Goal: Task Accomplishment & Management: Complete application form

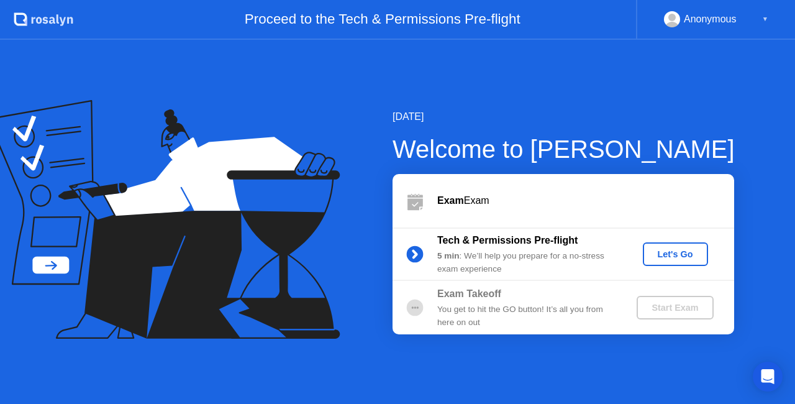
click at [676, 258] on div "Let's Go" at bounding box center [675, 254] width 55 height 10
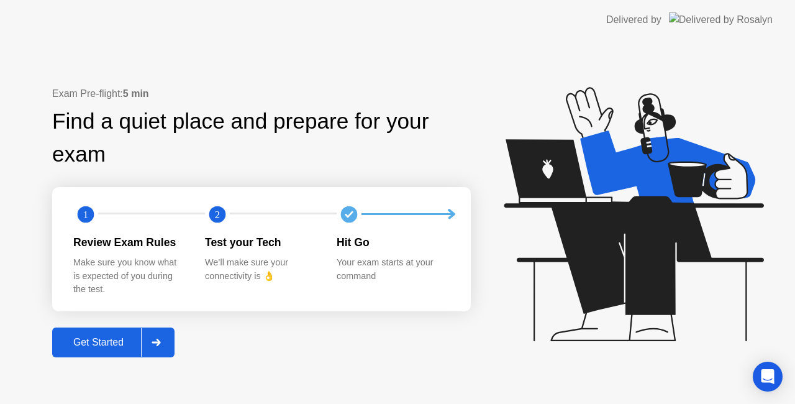
click at [116, 333] on button "Get Started" at bounding box center [113, 342] width 122 height 30
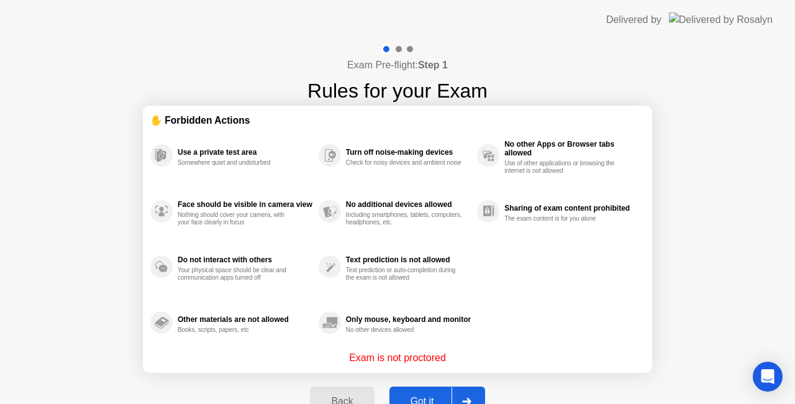
click at [418, 396] on div "Got it" at bounding box center [422, 401] width 58 height 11
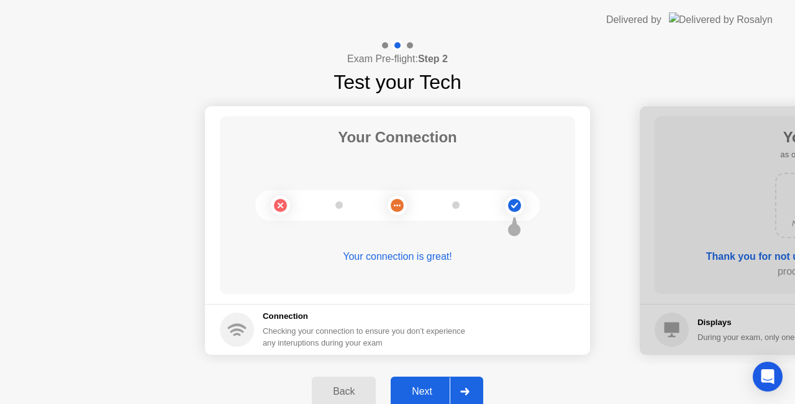
click at [424, 386] on div "Next" at bounding box center [421, 391] width 55 height 11
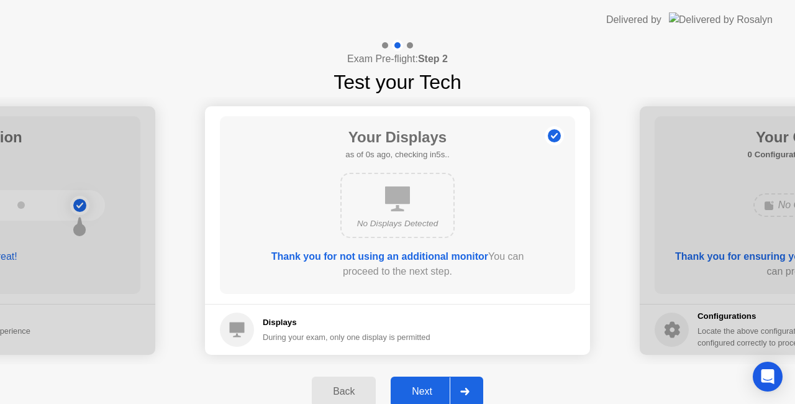
click at [424, 386] on div "Next" at bounding box center [421, 391] width 55 height 11
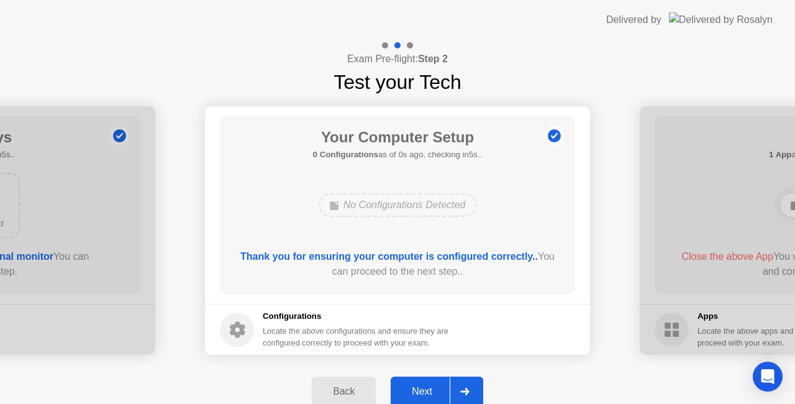
click at [424, 386] on div "Next" at bounding box center [421, 391] width 55 height 11
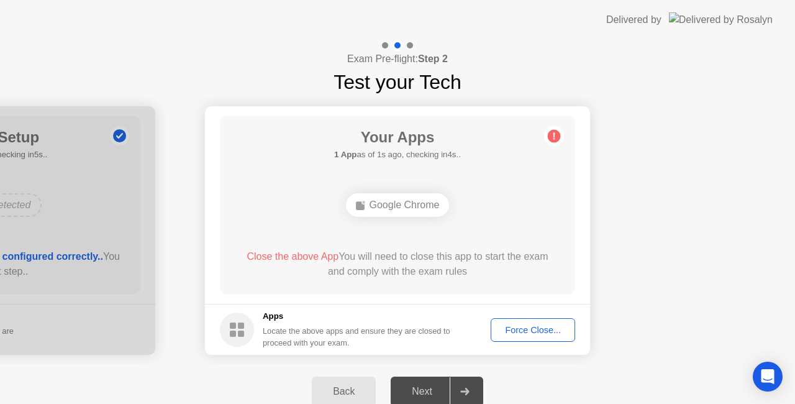
click at [528, 330] on div "Force Close..." at bounding box center [533, 330] width 76 height 10
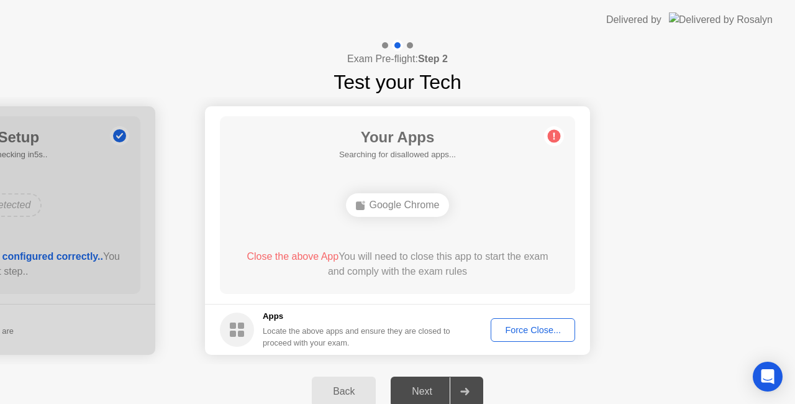
click at [398, 206] on div "Google Chrome" at bounding box center [398, 205] width 104 height 24
click at [528, 325] on div "Force Close..." at bounding box center [533, 330] width 76 height 10
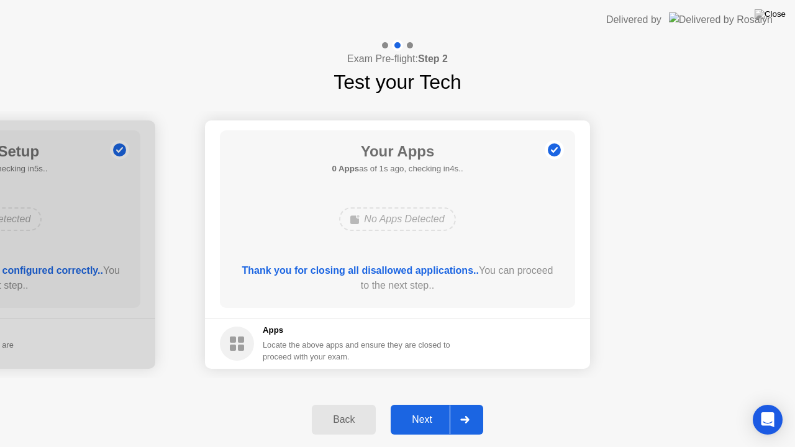
click at [429, 403] on div "Next" at bounding box center [421, 419] width 55 height 11
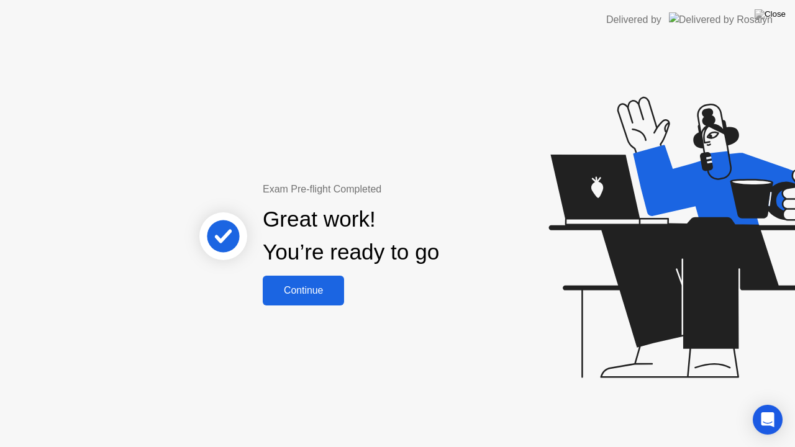
click at [301, 288] on div "Continue" at bounding box center [303, 290] width 74 height 11
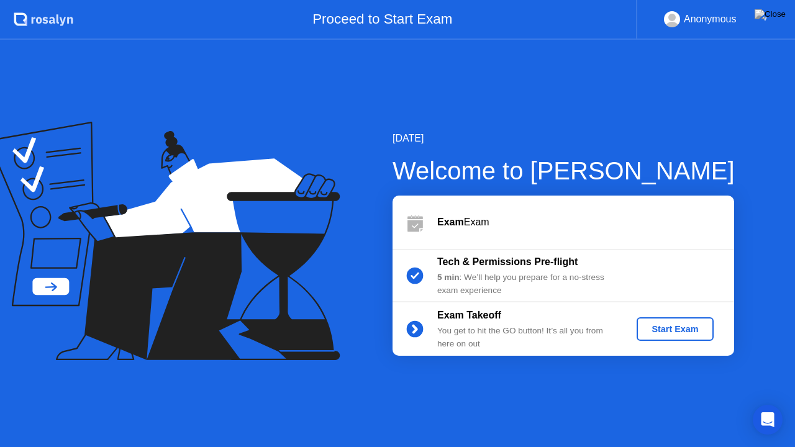
click at [688, 328] on div "Start Exam" at bounding box center [675, 329] width 66 height 10
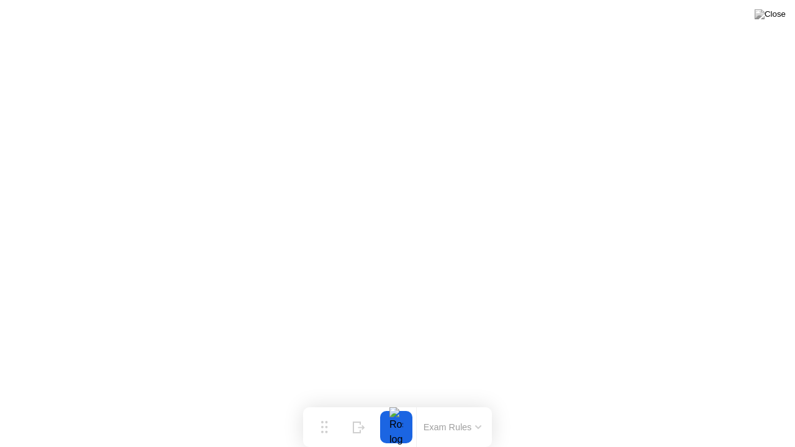
click at [450, 403] on button "Exam Rules" at bounding box center [453, 427] width 66 height 11
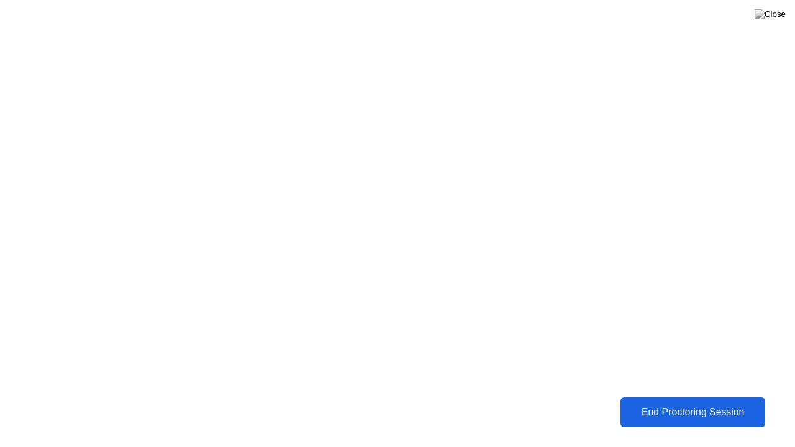
click at [648, 403] on div "End Proctoring Session" at bounding box center [693, 412] width 138 height 11
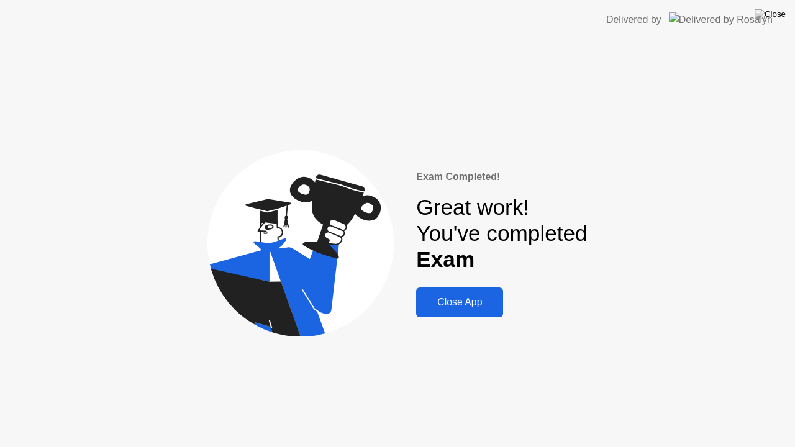
click at [458, 306] on div "Close App" at bounding box center [460, 302] width 80 height 11
